Goal: Task Accomplishment & Management: Use online tool/utility

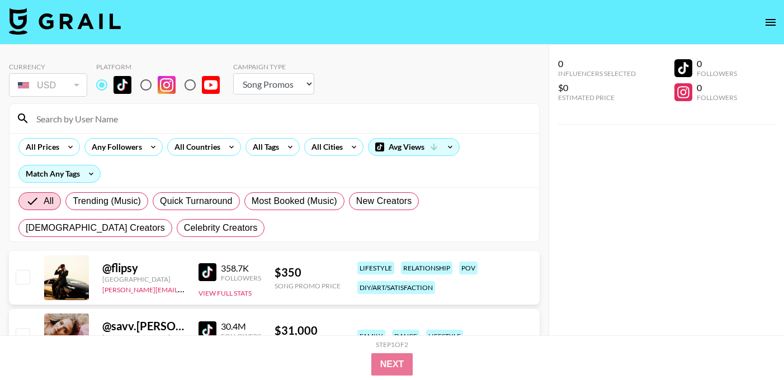
select select "Song"
click at [285, 145] on icon at bounding box center [290, 147] width 18 height 17
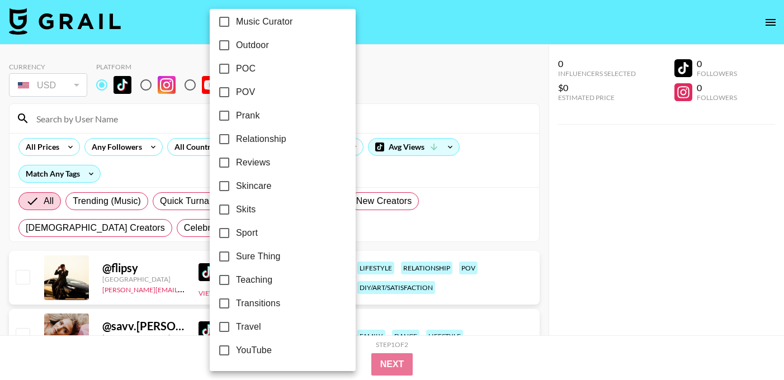
scroll to position [659, 0]
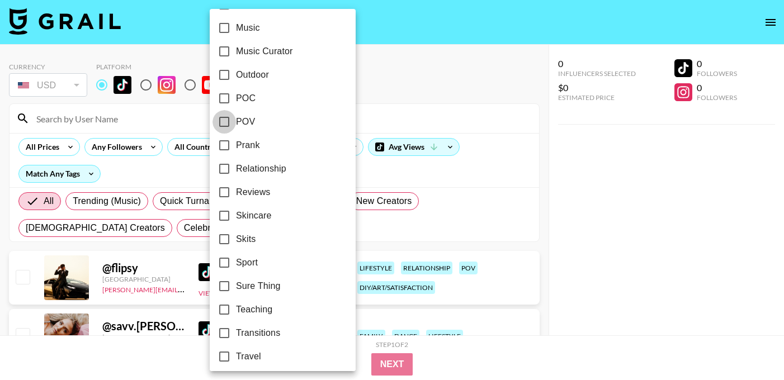
click at [229, 120] on input "POV" at bounding box center [223, 121] width 23 height 23
checkbox input "true"
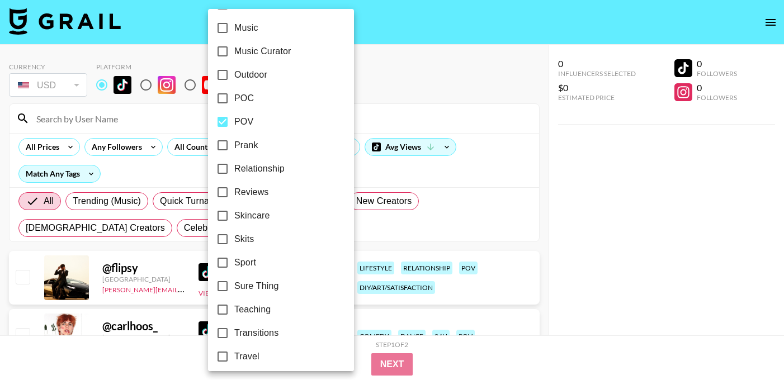
click at [172, 232] on div at bounding box center [392, 190] width 784 height 380
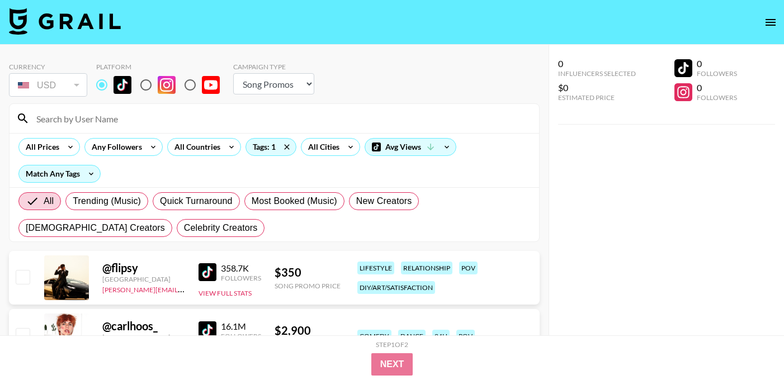
click at [211, 274] on img at bounding box center [207, 272] width 18 height 18
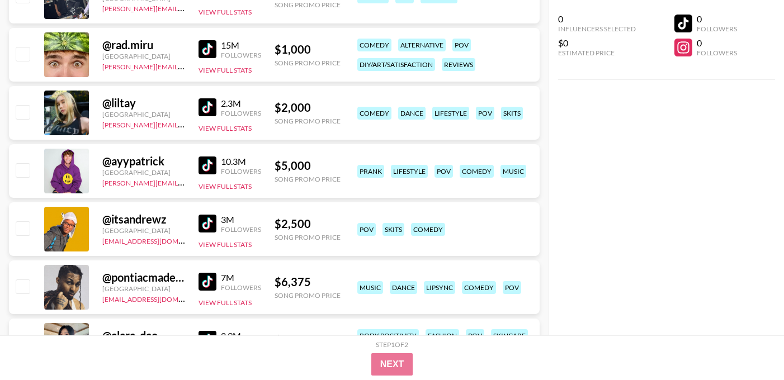
scroll to position [461, 0]
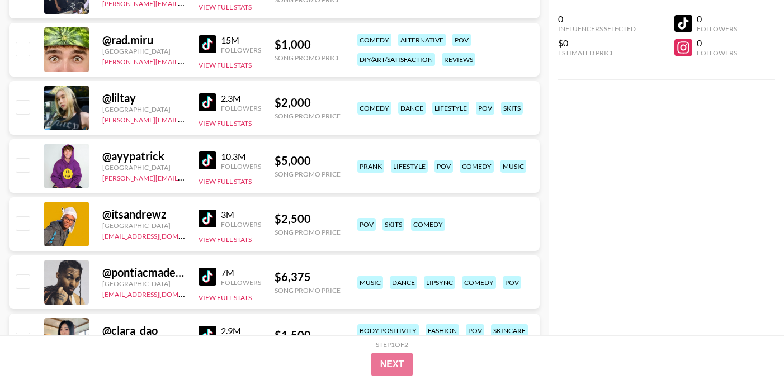
click at [203, 162] on img at bounding box center [207, 160] width 18 height 18
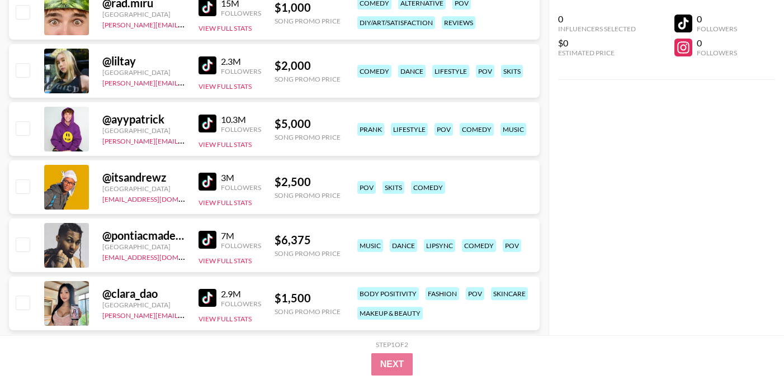
scroll to position [506, 0]
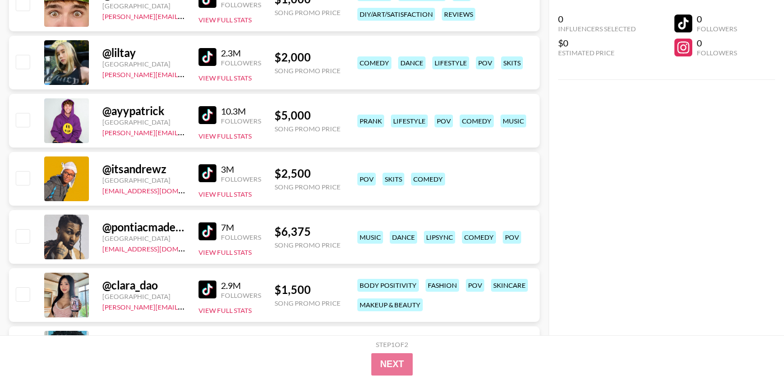
click at [208, 173] on img at bounding box center [207, 173] width 18 height 18
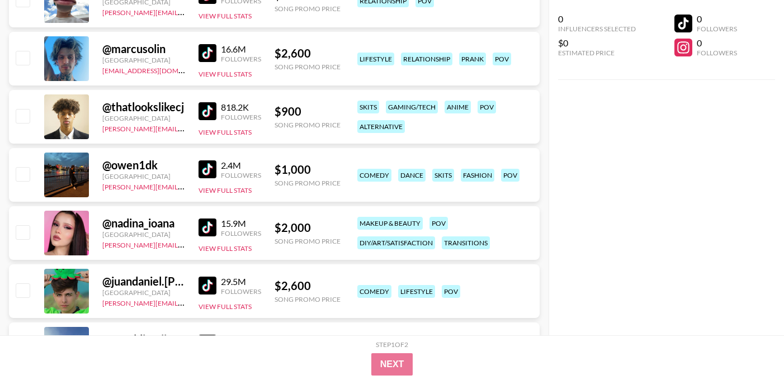
scroll to position [978, 0]
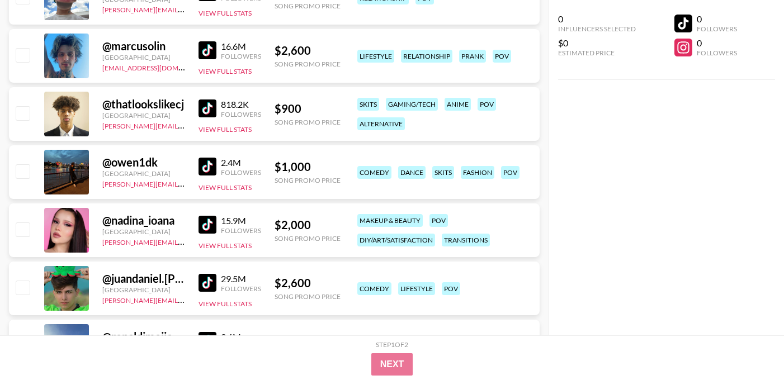
click at [207, 166] on img at bounding box center [207, 167] width 18 height 18
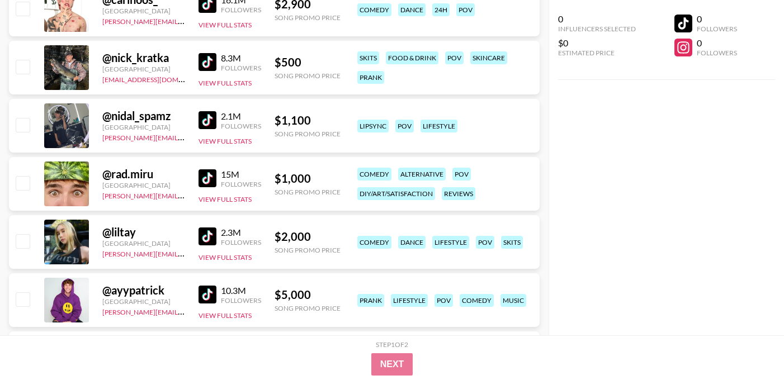
scroll to position [0, 0]
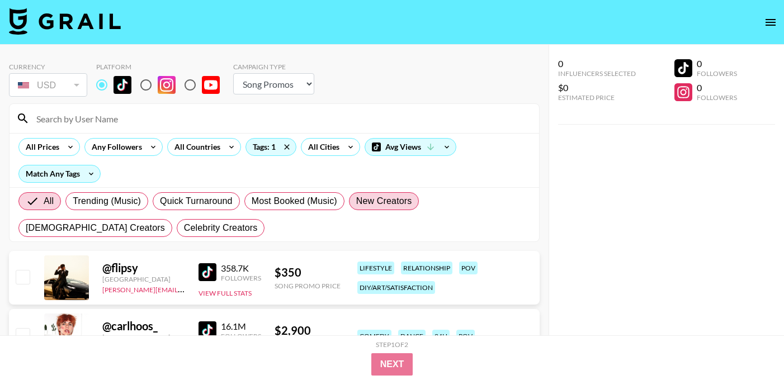
click at [364, 202] on span "New Creators" at bounding box center [384, 201] width 56 height 13
click at [356, 201] on input "New Creators" at bounding box center [356, 201] width 0 height 0
radio input "true"
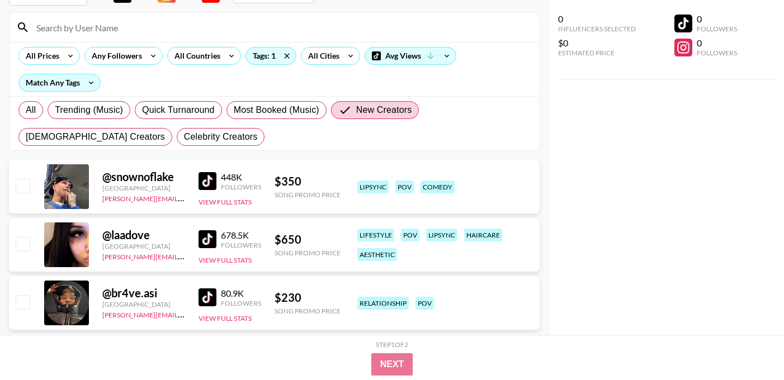
scroll to position [96, 0]
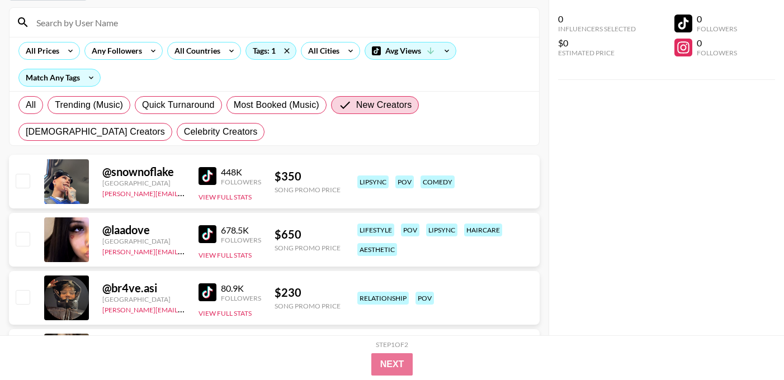
click at [205, 173] on img at bounding box center [207, 176] width 18 height 18
click at [356, 110] on span "New Creators" at bounding box center [384, 104] width 56 height 13
click at [356, 110] on input "New Creators" at bounding box center [347, 104] width 18 height 13
click at [357, 102] on span "New Creators" at bounding box center [384, 104] width 56 height 13
click at [356, 102] on input "New Creators" at bounding box center [347, 104] width 18 height 13
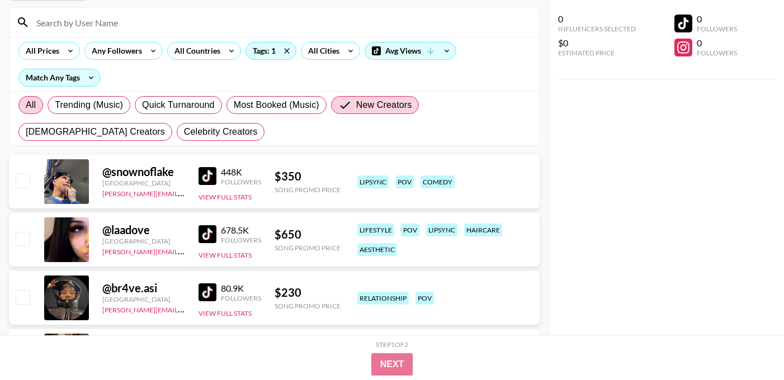
click at [29, 106] on span "All" at bounding box center [31, 104] width 10 height 13
click at [26, 105] on input "All" at bounding box center [26, 105] width 0 height 0
radio input "true"
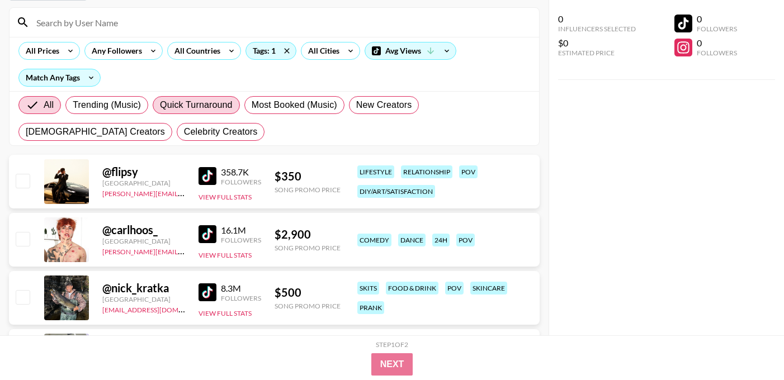
click at [194, 105] on span "Quick Turnaround" at bounding box center [196, 104] width 73 height 13
click at [160, 105] on input "Quick Turnaround" at bounding box center [160, 105] width 0 height 0
radio input "true"
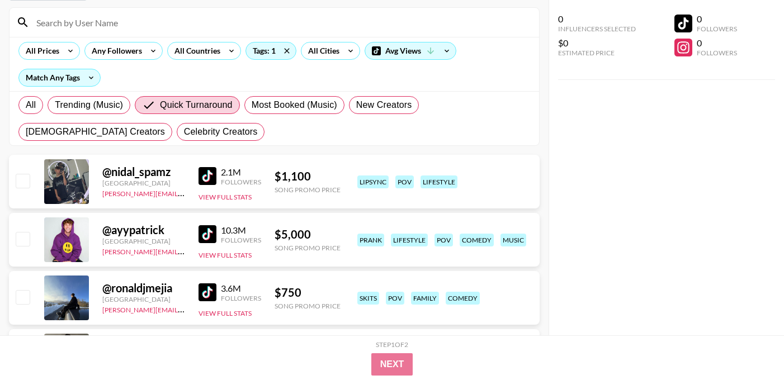
click at [206, 178] on img at bounding box center [207, 176] width 18 height 18
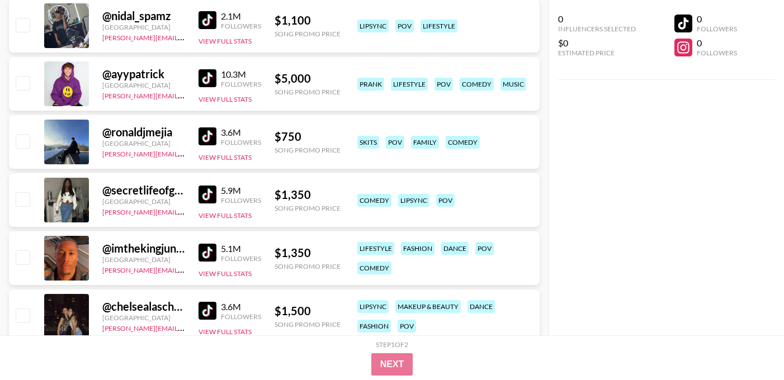
scroll to position [264, 0]
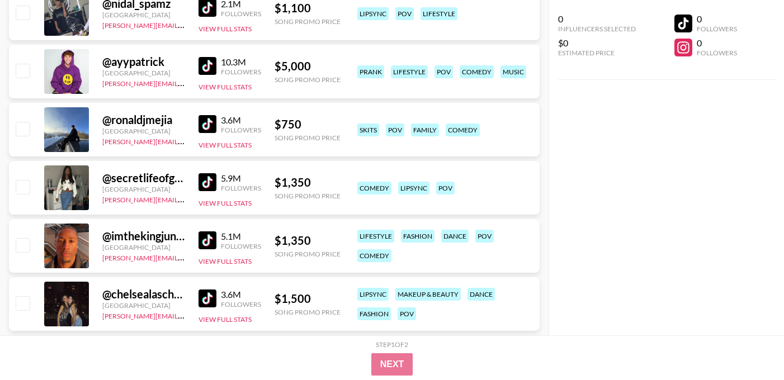
click at [206, 181] on img at bounding box center [207, 182] width 18 height 18
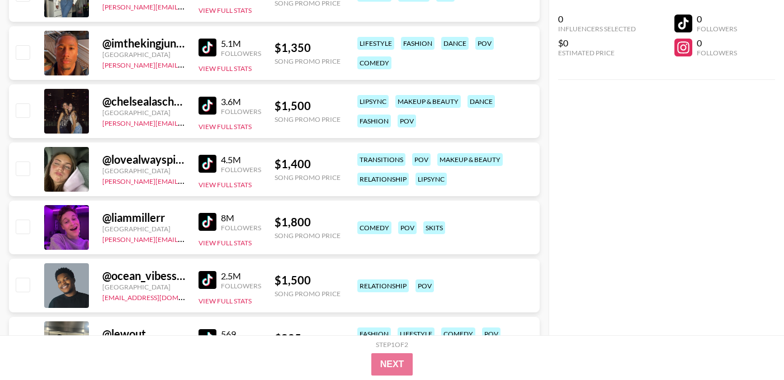
scroll to position [472, 0]
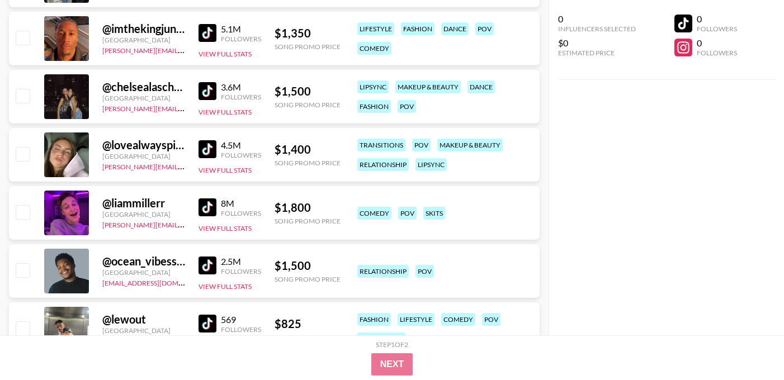
click at [206, 210] on img at bounding box center [207, 207] width 18 height 18
